Goal: Task Accomplishment & Management: Manage account settings

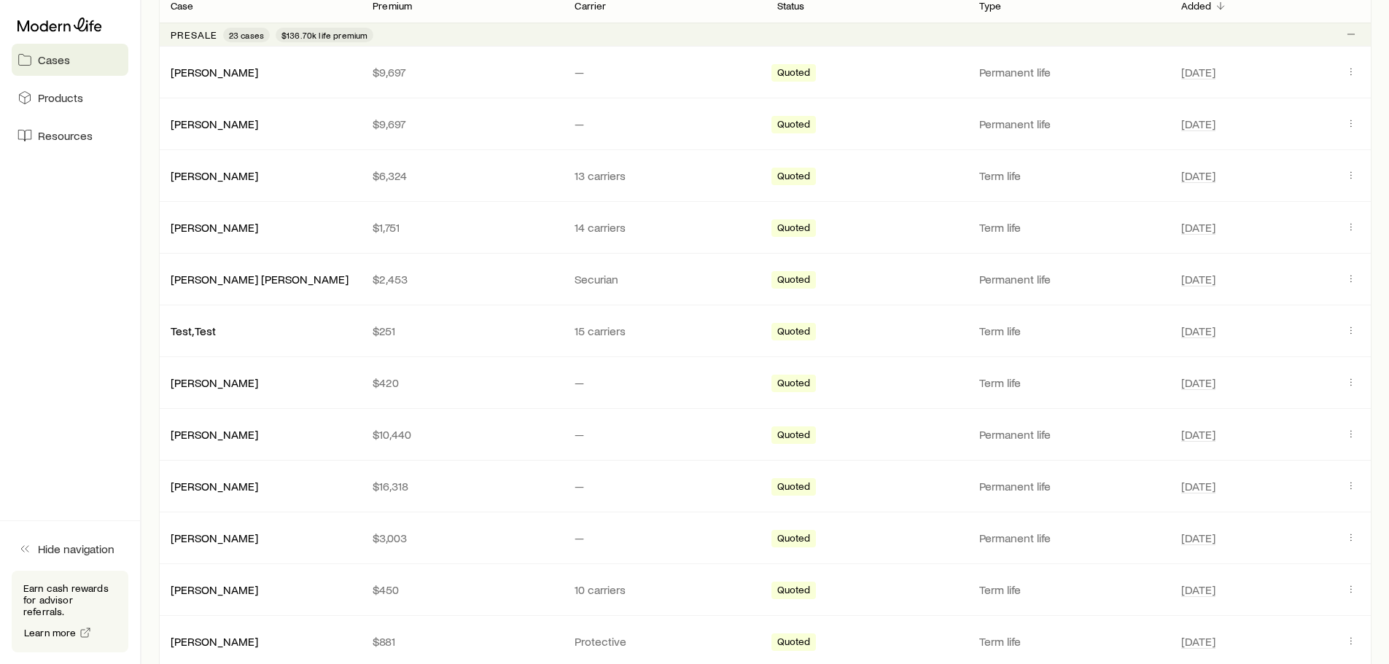
scroll to position [146, 0]
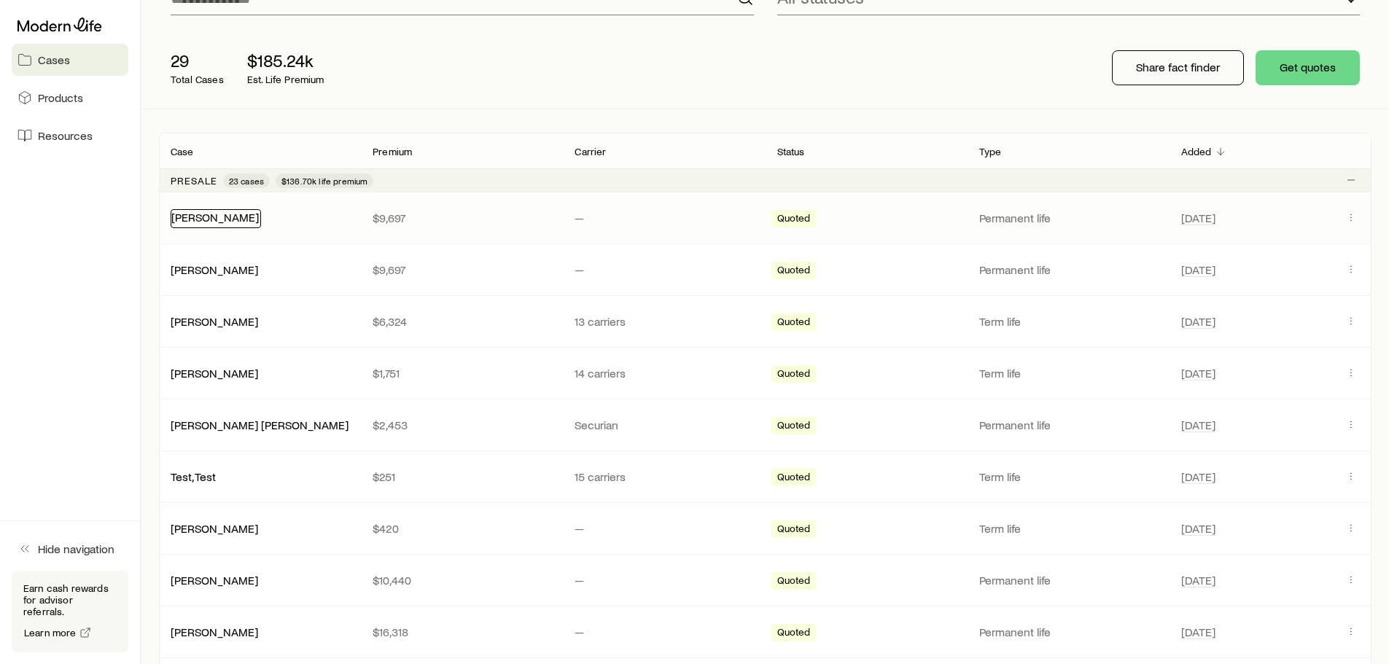
click at [203, 214] on link "[PERSON_NAME]" at bounding box center [214, 217] width 87 height 14
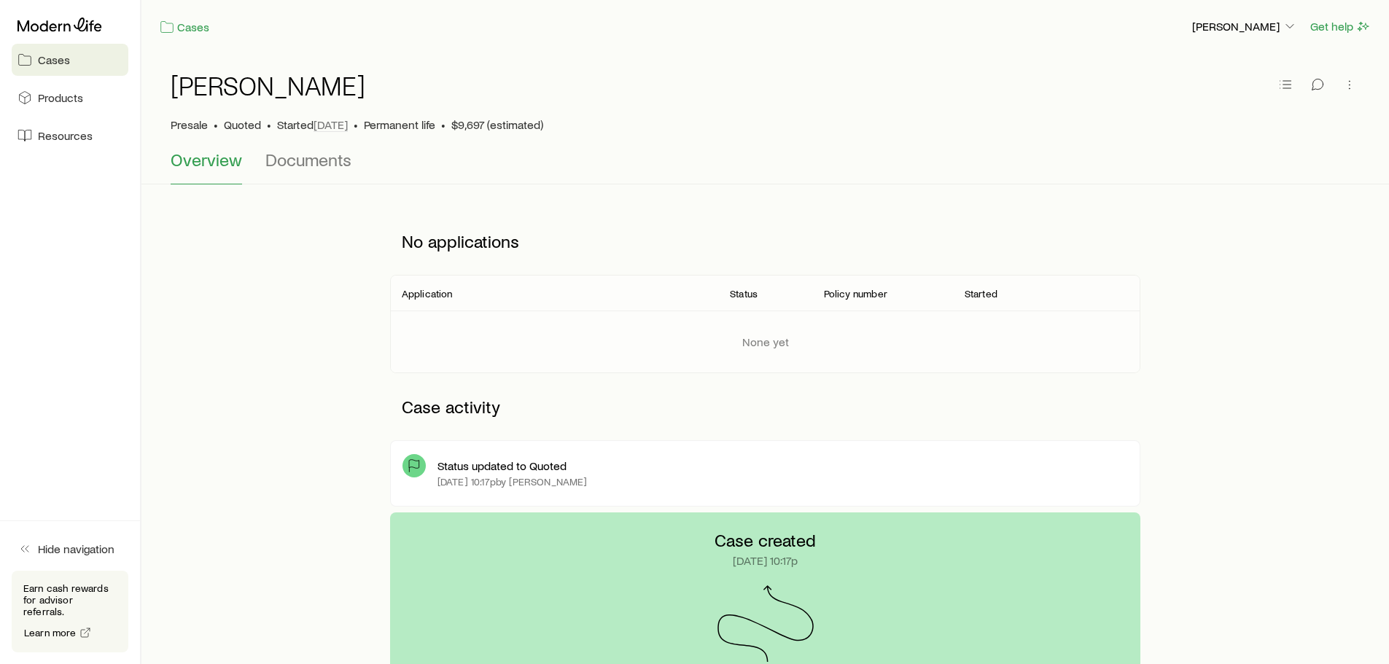
scroll to position [264, 0]
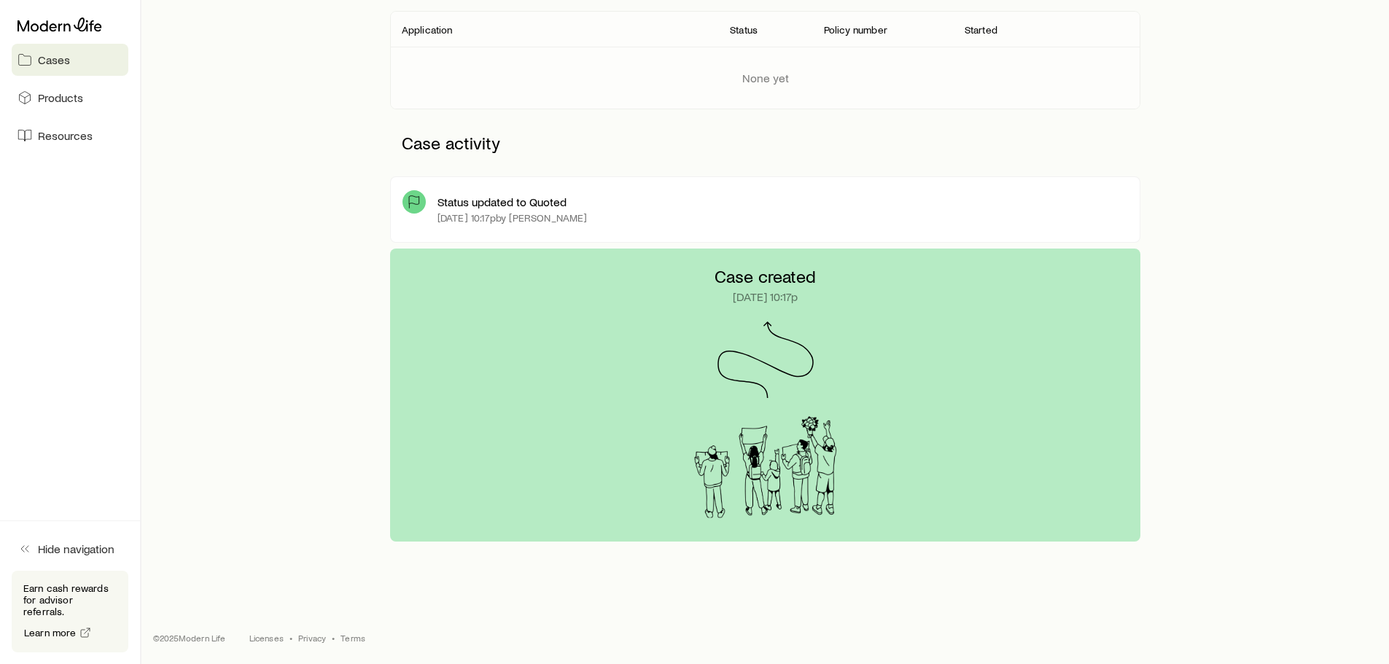
click at [706, 212] on div "[DATE] 10:17p by [PERSON_NAME]" at bounding box center [782, 218] width 690 height 12
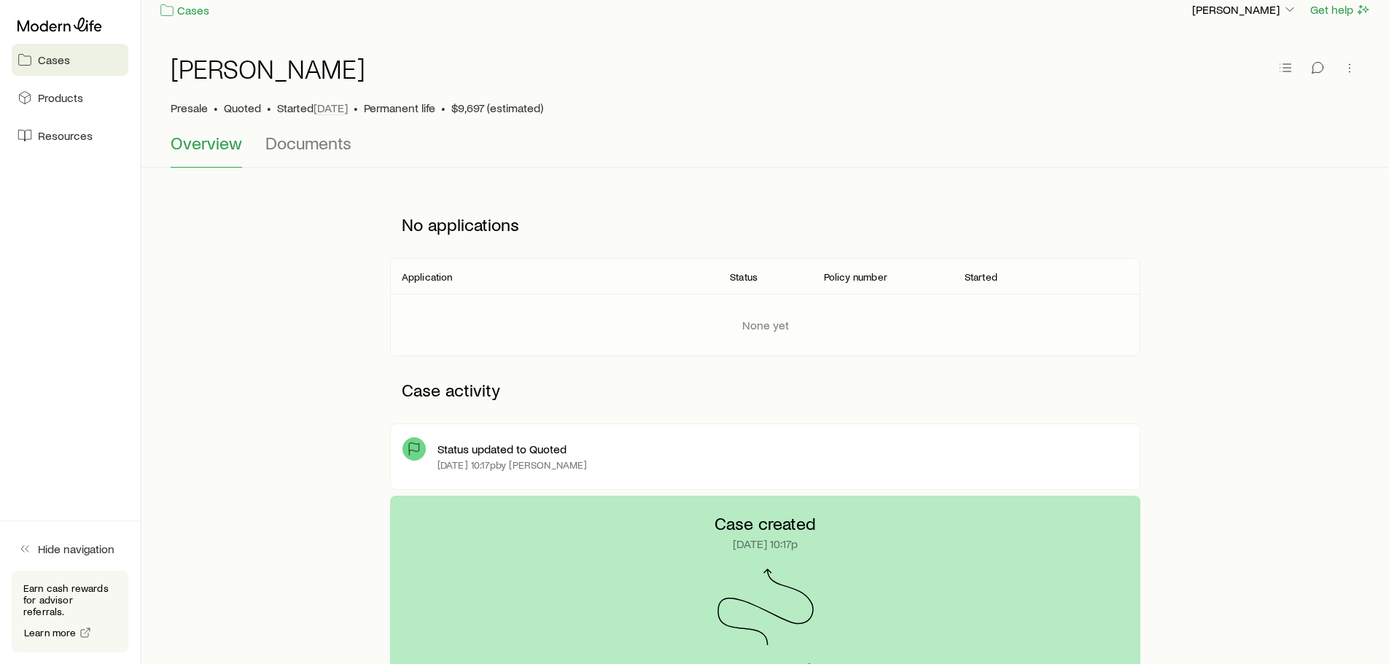
scroll to position [0, 0]
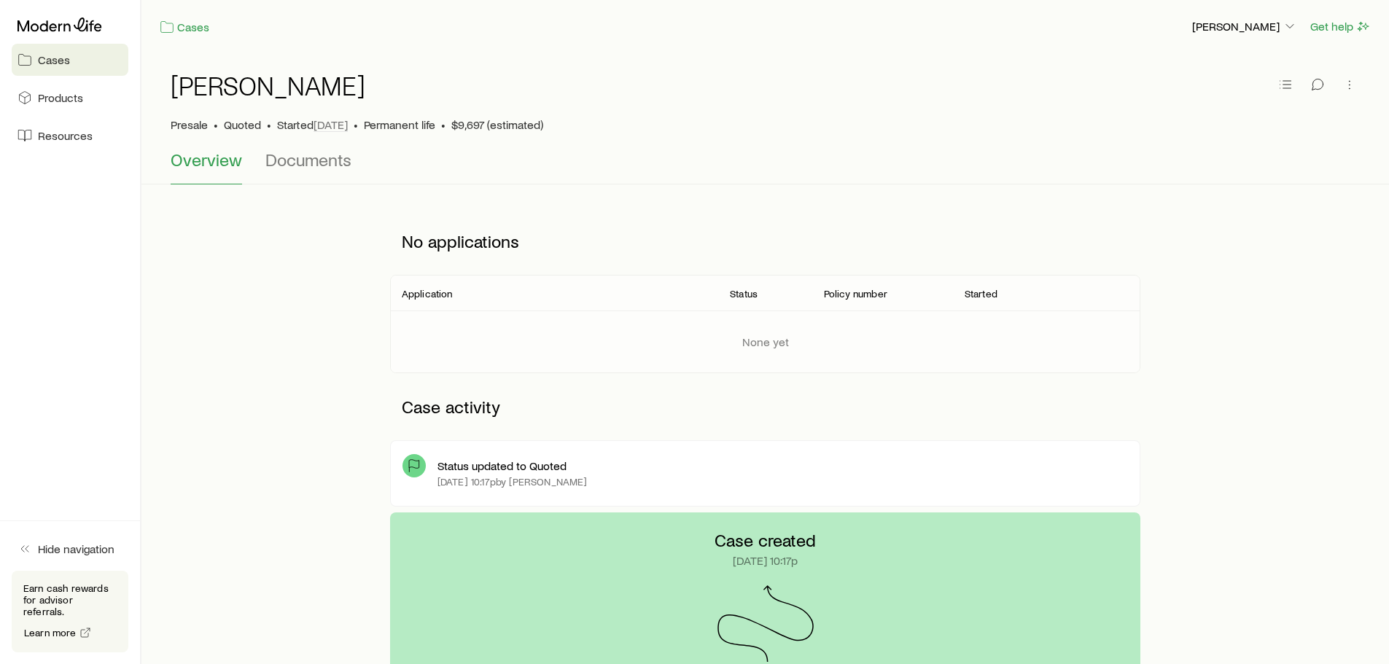
click at [486, 469] on p "Status updated to Quoted" at bounding box center [501, 466] width 129 height 15
click at [610, 469] on div "Status updated to Quoted" at bounding box center [782, 466] width 690 height 15
click at [1286, 78] on icon "button" at bounding box center [1285, 84] width 15 height 15
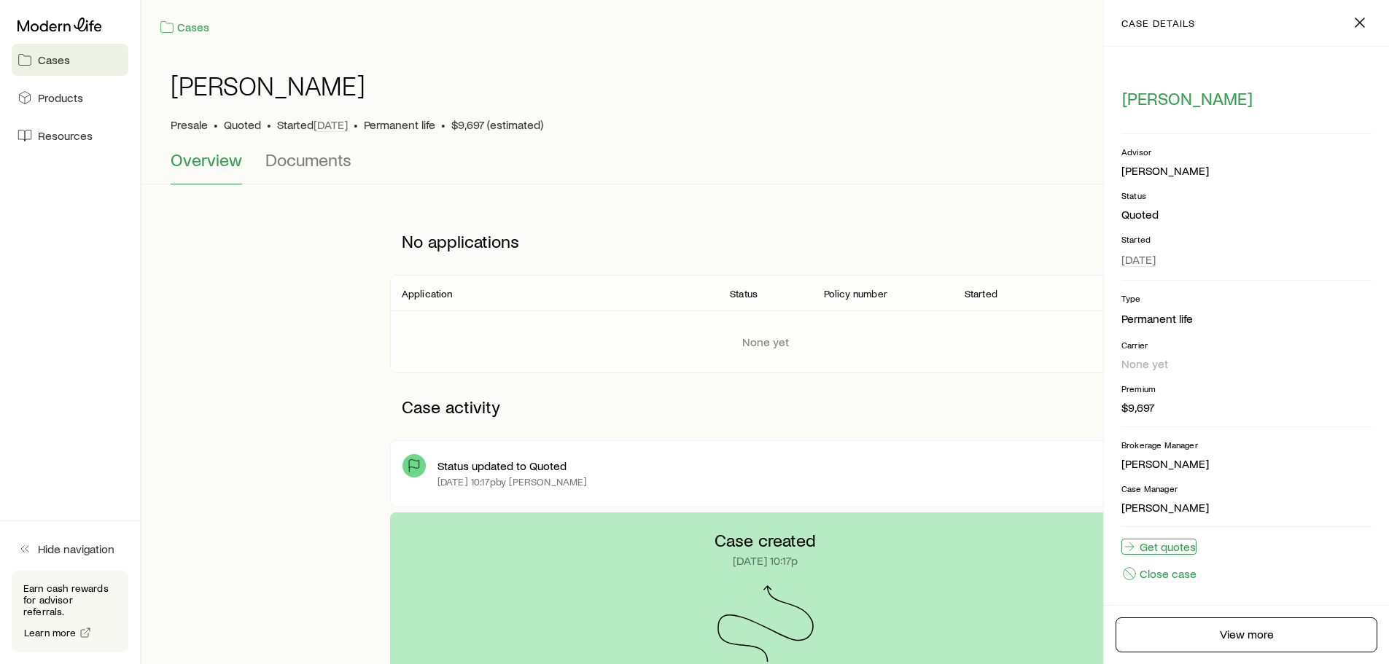
click at [1172, 548] on link "Get quotes" at bounding box center [1158, 547] width 75 height 16
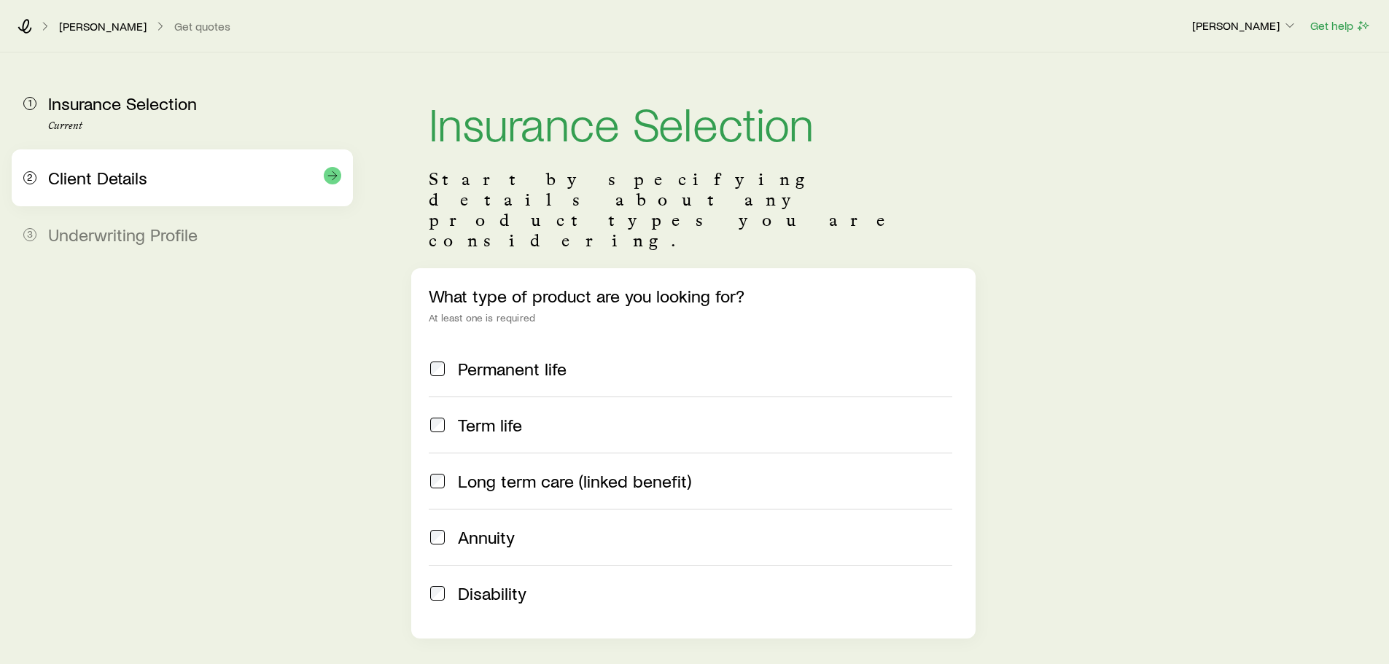
click at [121, 191] on div "2 Client Details" at bounding box center [182, 177] width 318 height 57
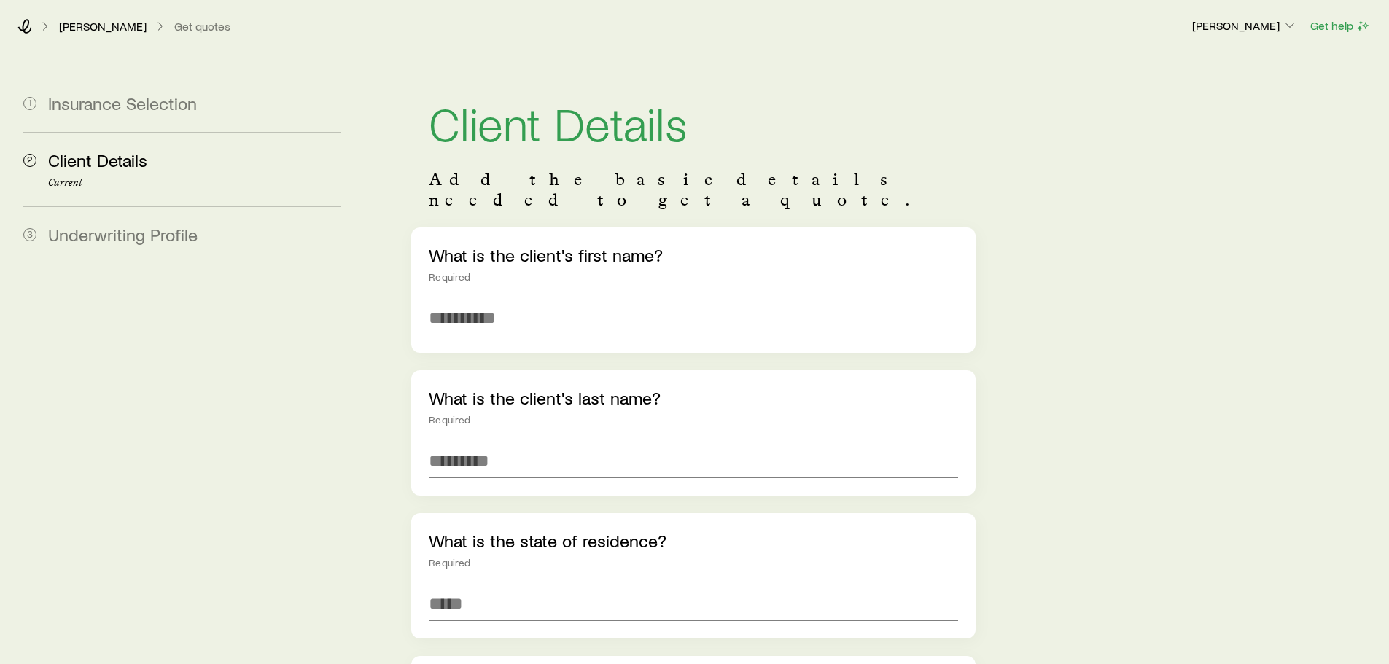
click at [109, 227] on span "Underwriting Profile" at bounding box center [122, 234] width 149 height 21
click at [92, 26] on link "[PERSON_NAME]" at bounding box center [102, 27] width 89 height 14
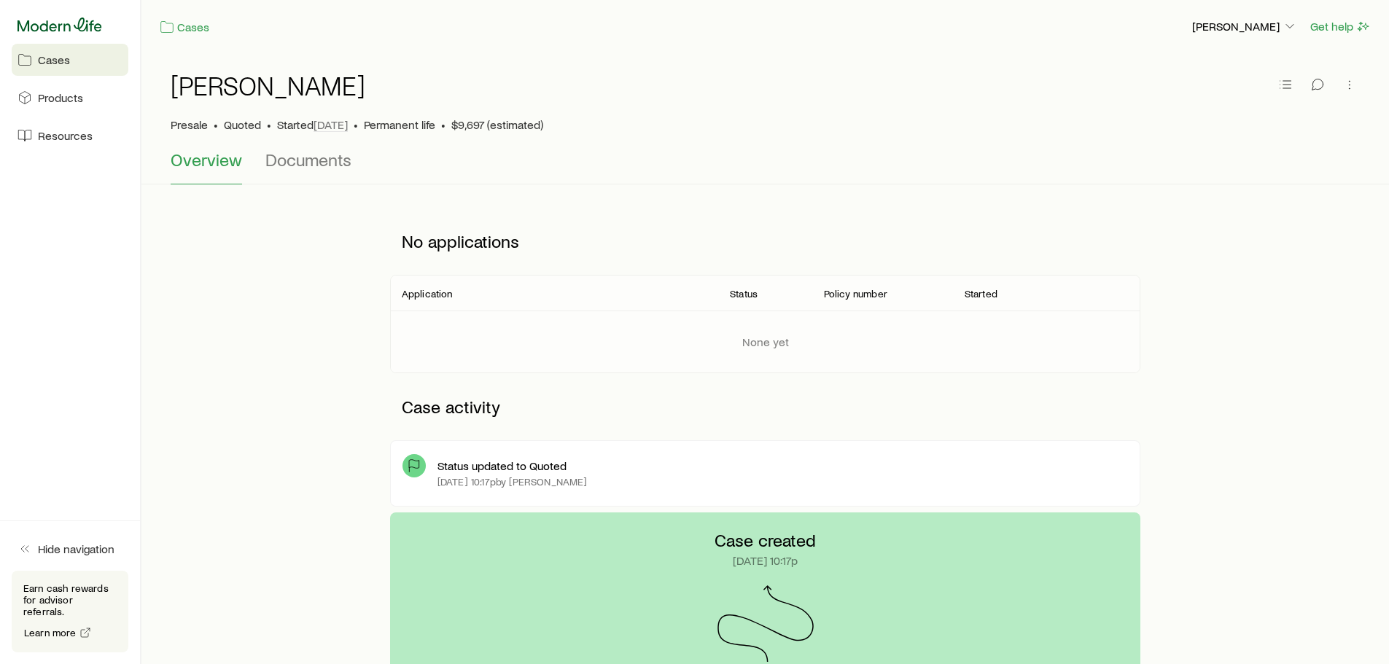
click at [66, 23] on icon at bounding box center [59, 24] width 85 height 15
